Goal: Information Seeking & Learning: Learn about a topic

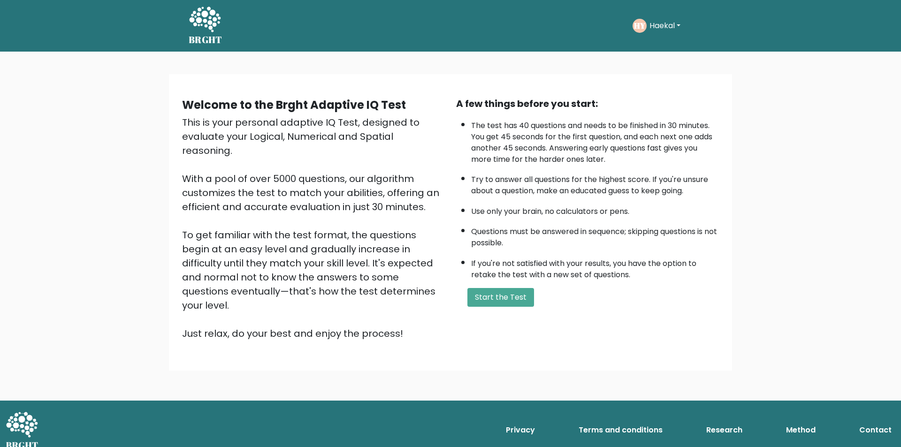
click at [678, 24] on button "Haekal" at bounding box center [664, 26] width 37 height 12
click at [661, 43] on link "Dashboard" at bounding box center [670, 50] width 74 height 15
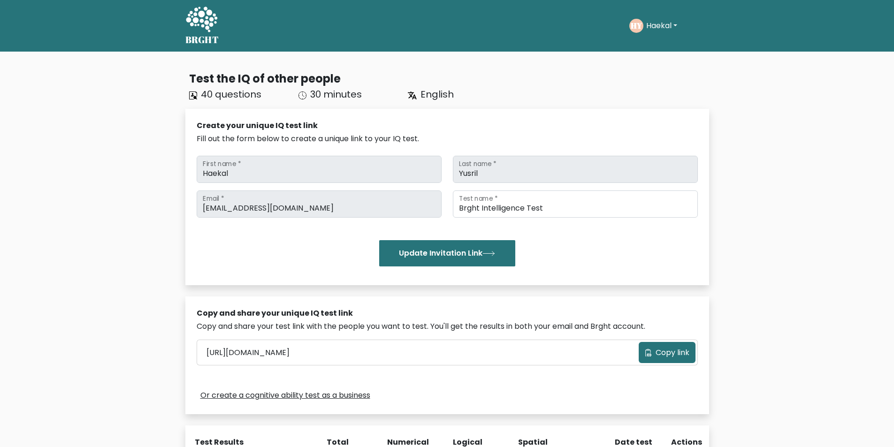
scroll to position [269, 0]
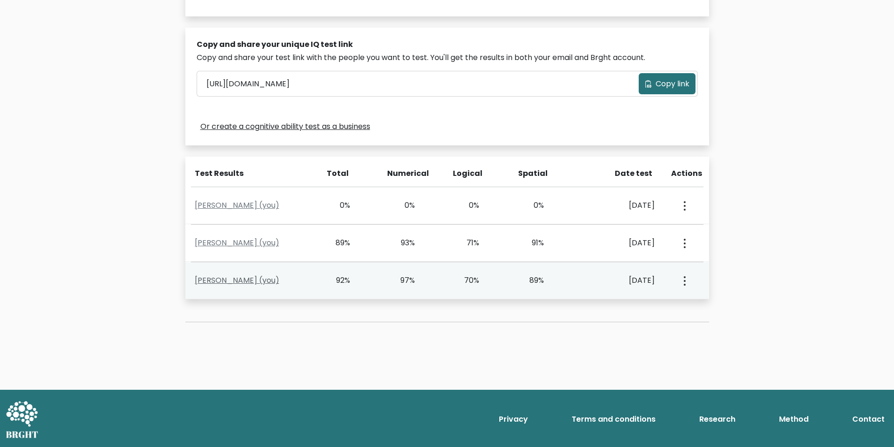
click at [248, 280] on link "Haekal Yusril (you)" at bounding box center [237, 280] width 84 height 11
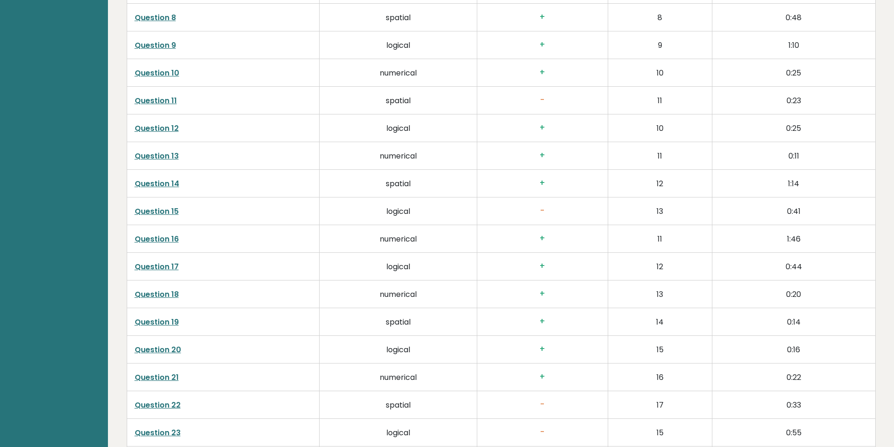
scroll to position [1829, 0]
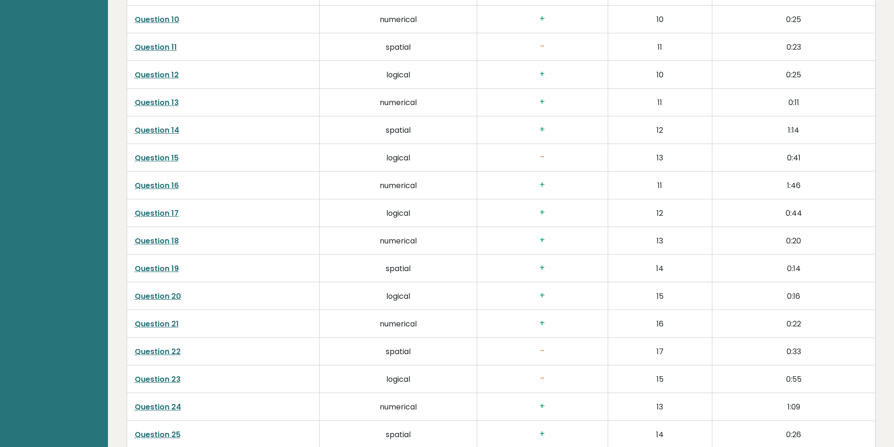
click at [165, 353] on link "Question 22" at bounding box center [158, 351] width 46 height 11
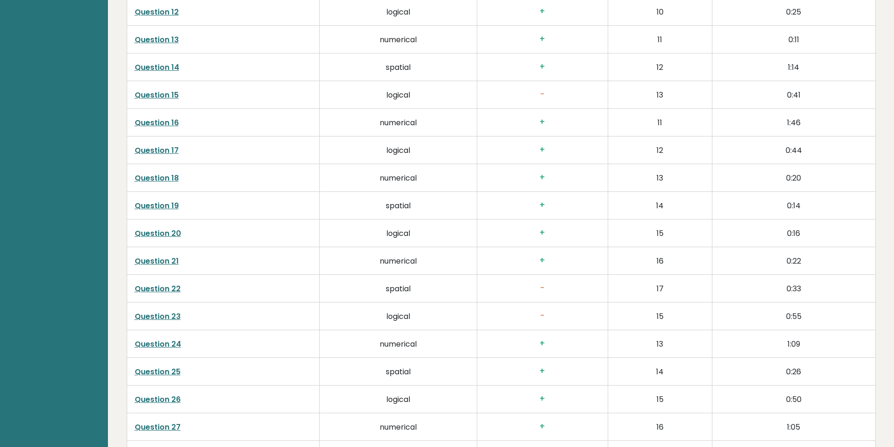
scroll to position [1970, 0]
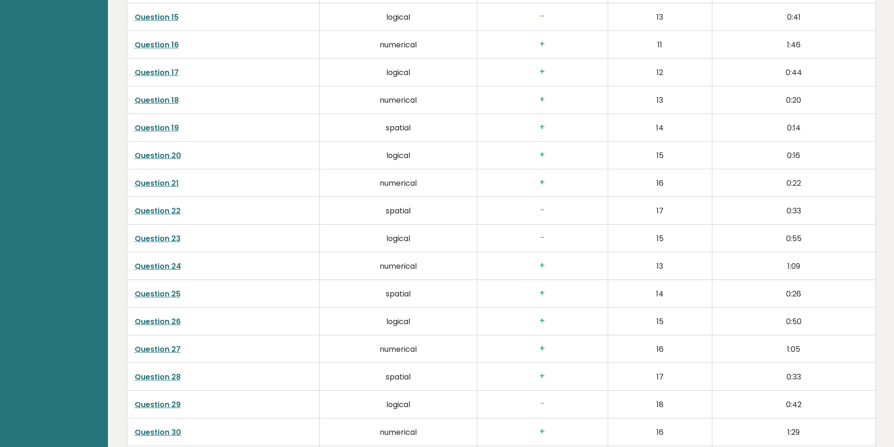
click at [167, 235] on link "Question 23" at bounding box center [158, 238] width 46 height 11
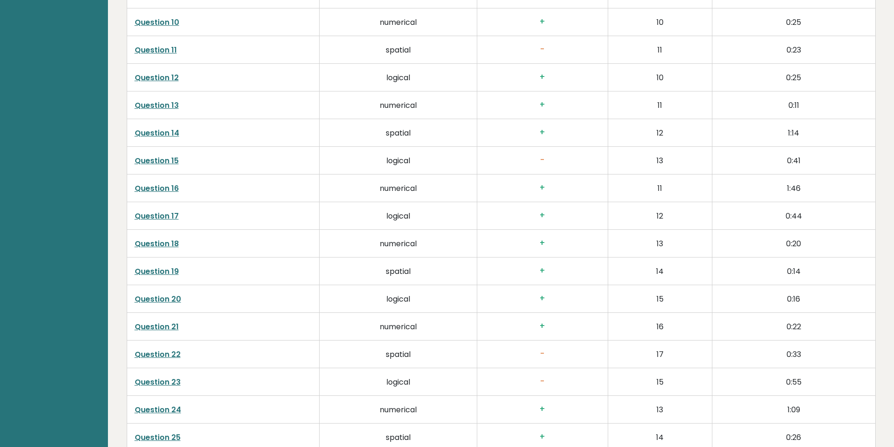
scroll to position [1829, 0]
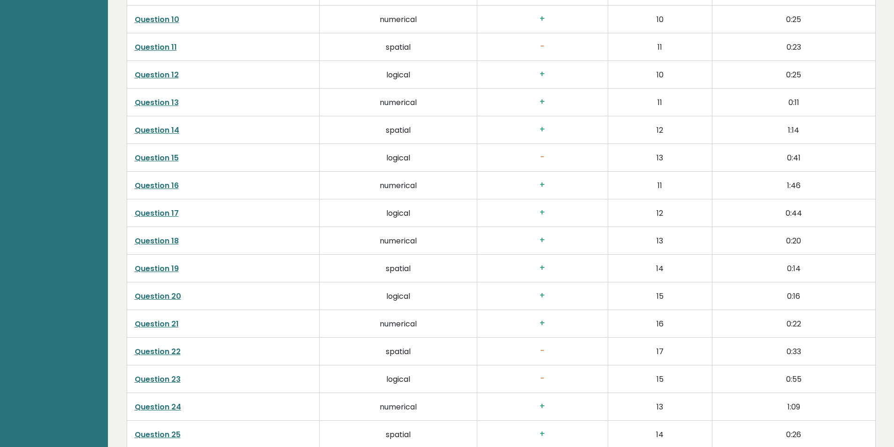
click at [168, 296] on link "Question 20" at bounding box center [158, 296] width 46 height 11
click at [158, 267] on link "Question 19" at bounding box center [157, 268] width 44 height 11
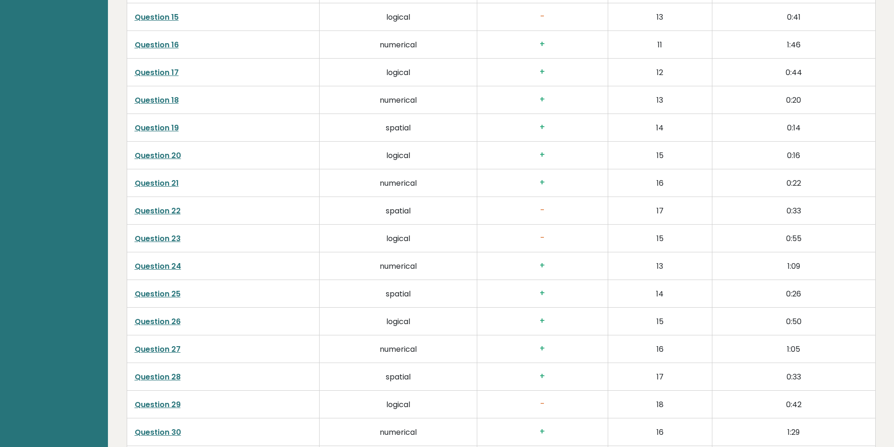
scroll to position [2064, 0]
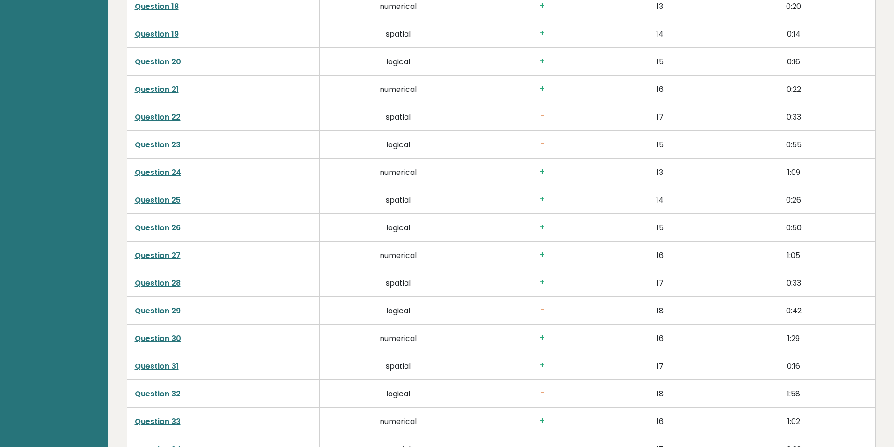
click at [169, 175] on link "Question 24" at bounding box center [158, 172] width 46 height 11
click at [171, 284] on link "Question 28" at bounding box center [158, 283] width 46 height 11
click at [164, 313] on link "Question 29" at bounding box center [158, 310] width 46 height 11
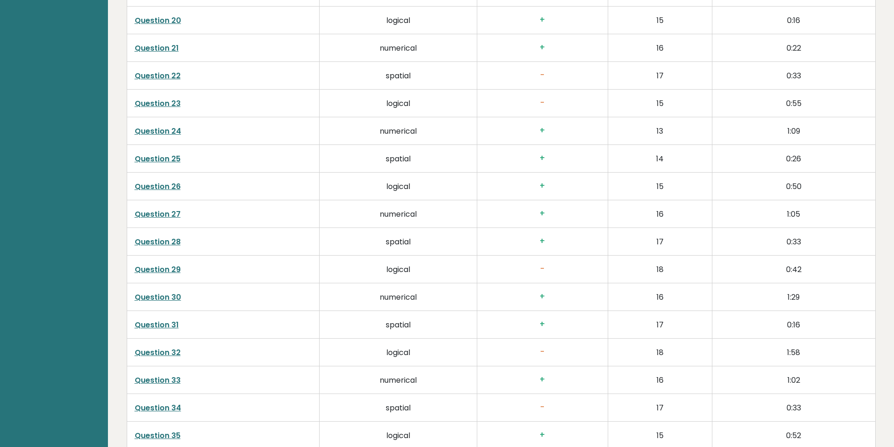
scroll to position [2158, 0]
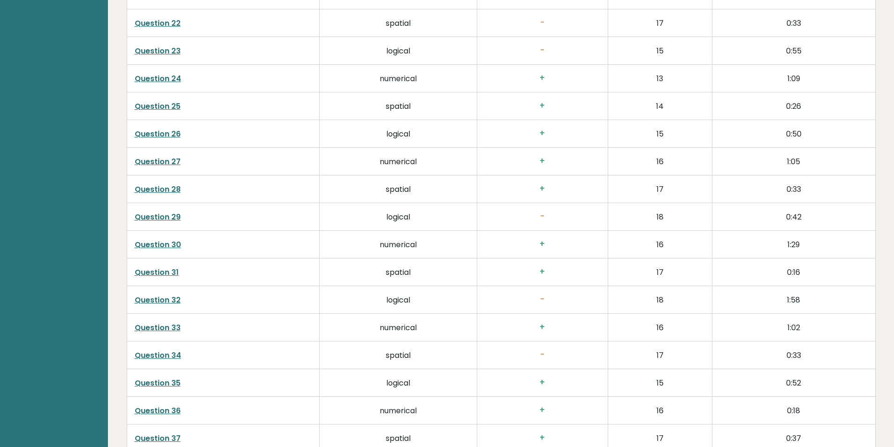
click at [165, 299] on link "Question 32" at bounding box center [158, 300] width 46 height 11
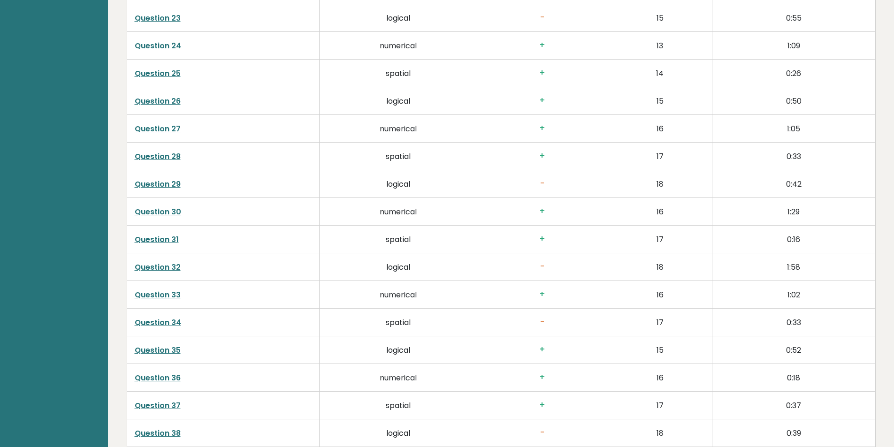
scroll to position [2204, 0]
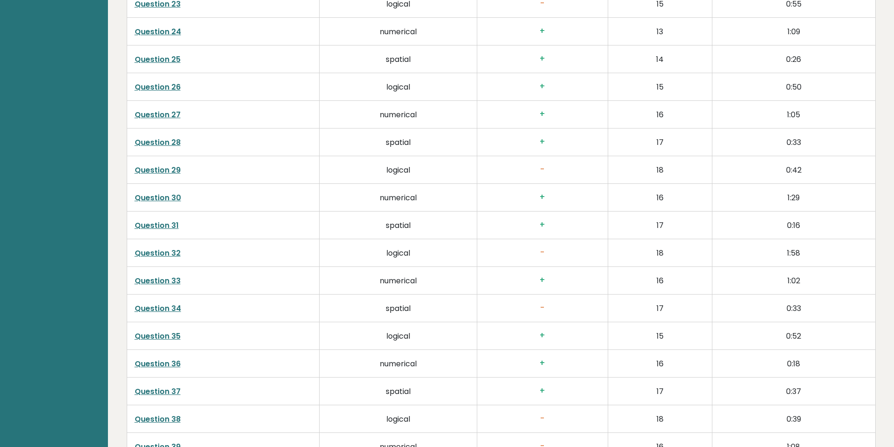
click at [153, 312] on link "Question 34" at bounding box center [158, 308] width 46 height 11
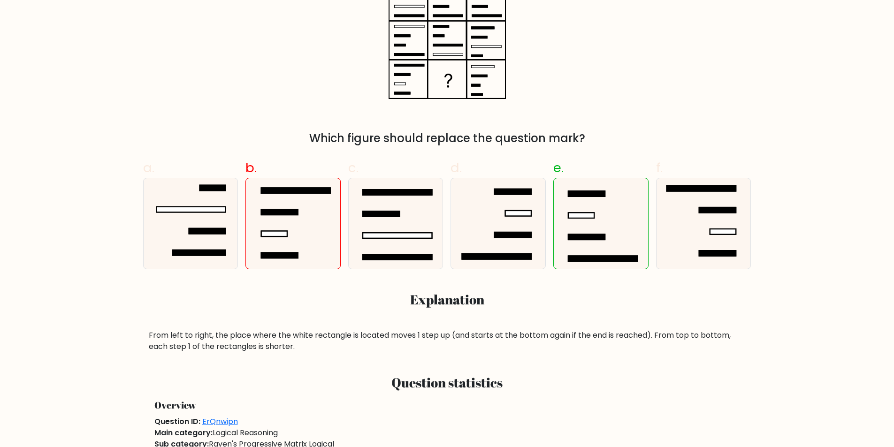
scroll to position [94, 0]
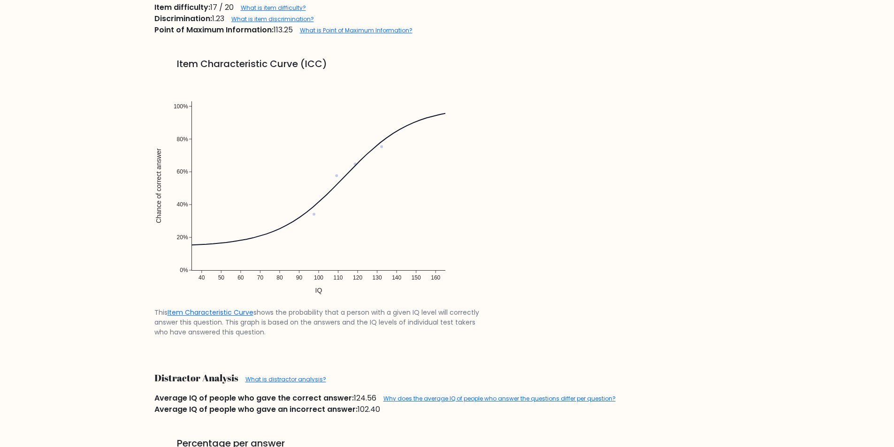
scroll to position [938, 0]
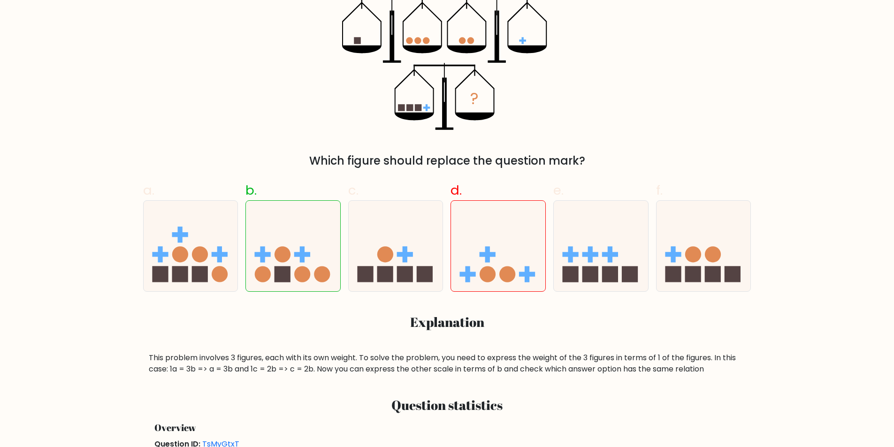
scroll to position [188, 0]
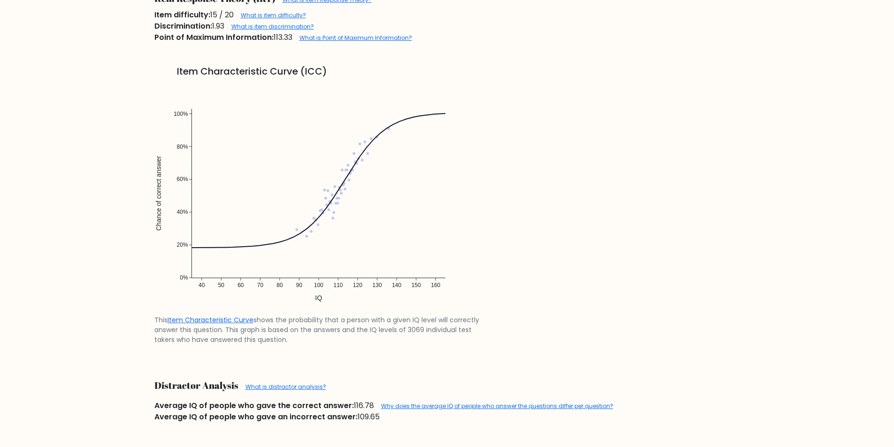
scroll to position [750, 0]
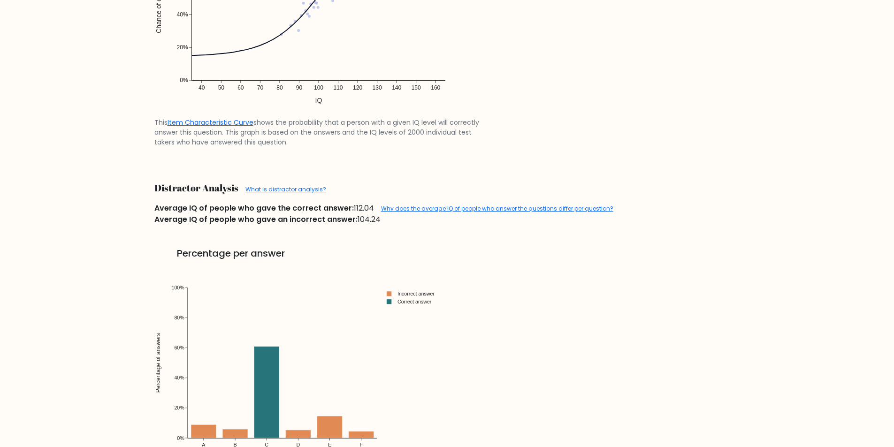
scroll to position [1032, 0]
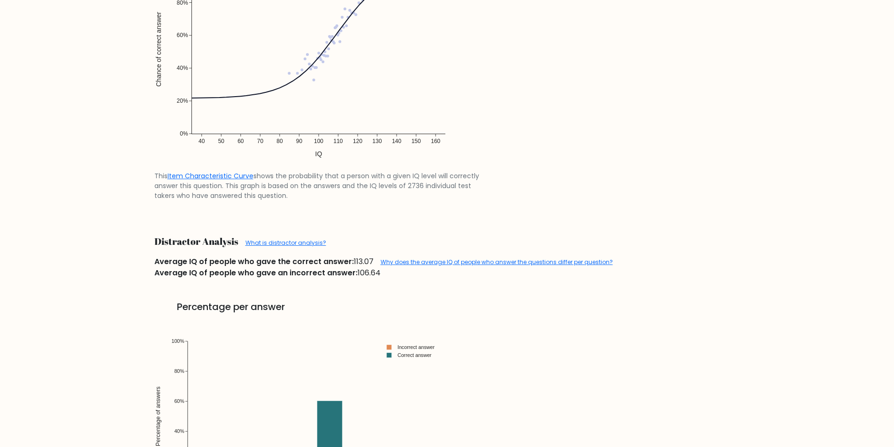
scroll to position [985, 0]
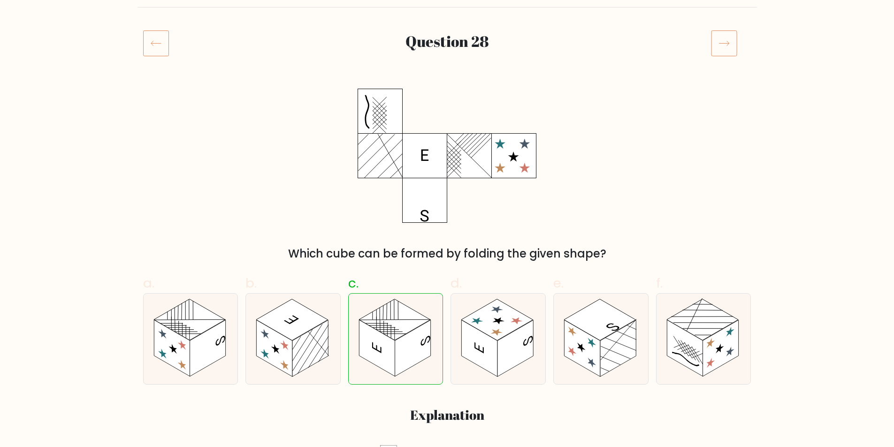
scroll to position [94, 0]
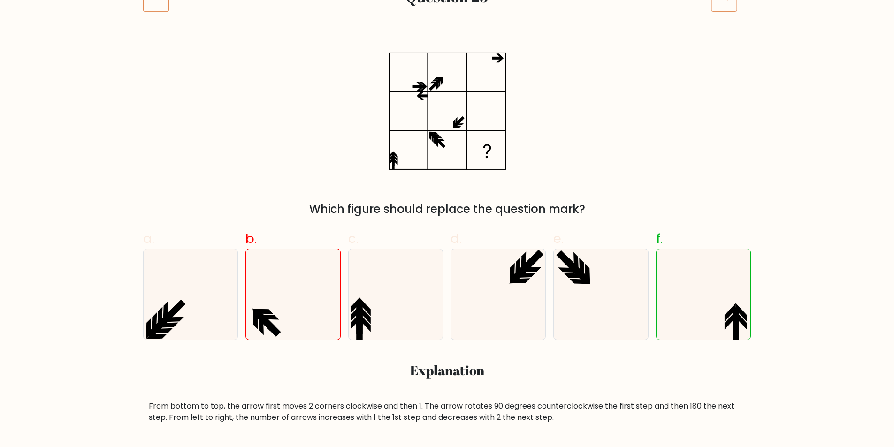
scroll to position [141, 0]
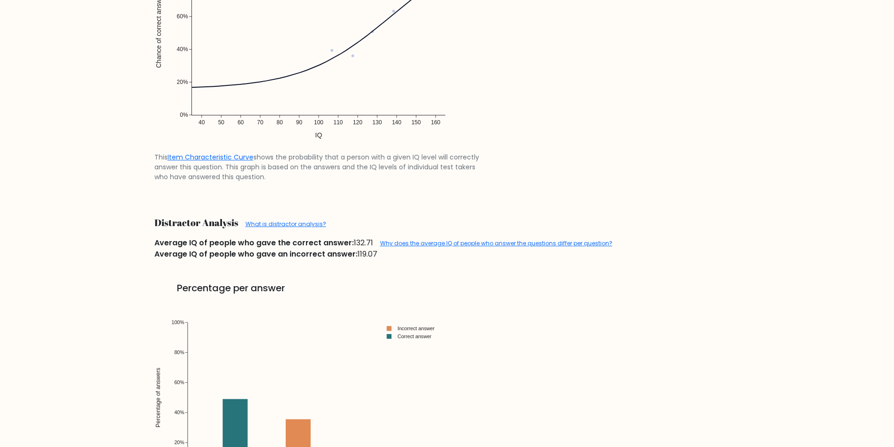
scroll to position [985, 0]
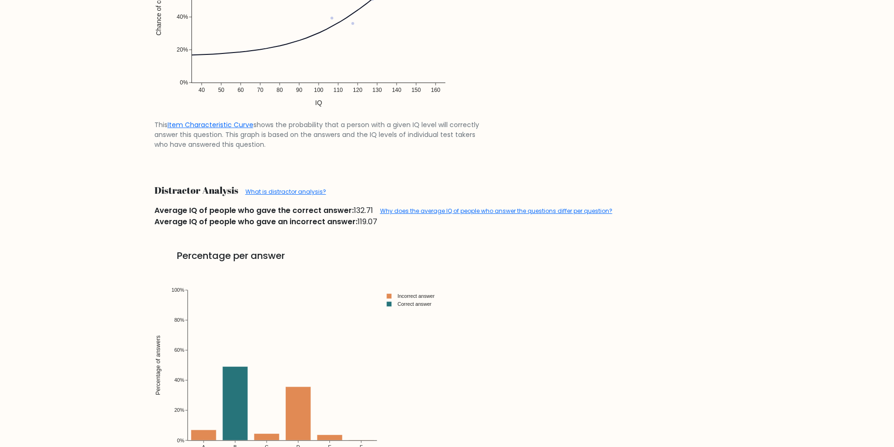
drag, startPoint x: 348, startPoint y: 210, endPoint x: 376, endPoint y: 204, distance: 28.7
click at [376, 204] on div "Average IQ of people who gave the correct answer: 132.71 Why does the average I…" at bounding box center [447, 208] width 597 height 15
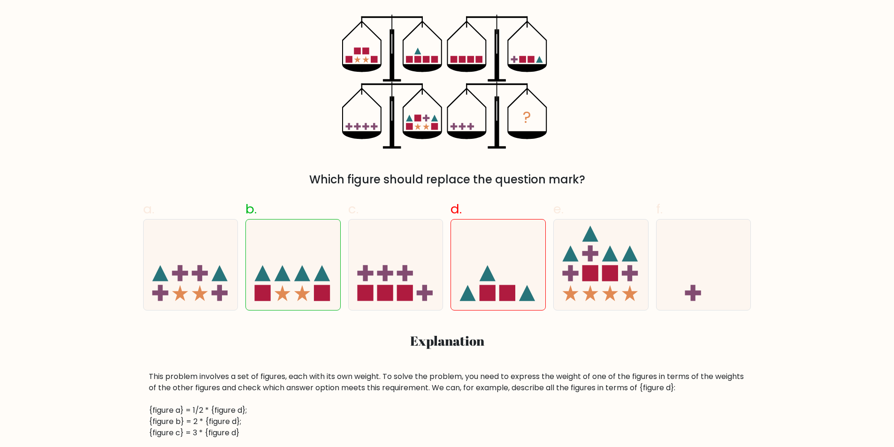
scroll to position [94, 0]
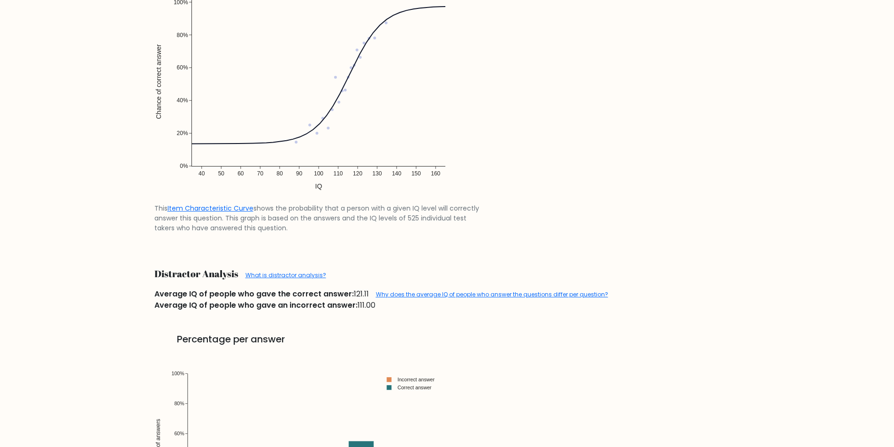
scroll to position [985, 0]
